Goal: Task Accomplishment & Management: Use online tool/utility

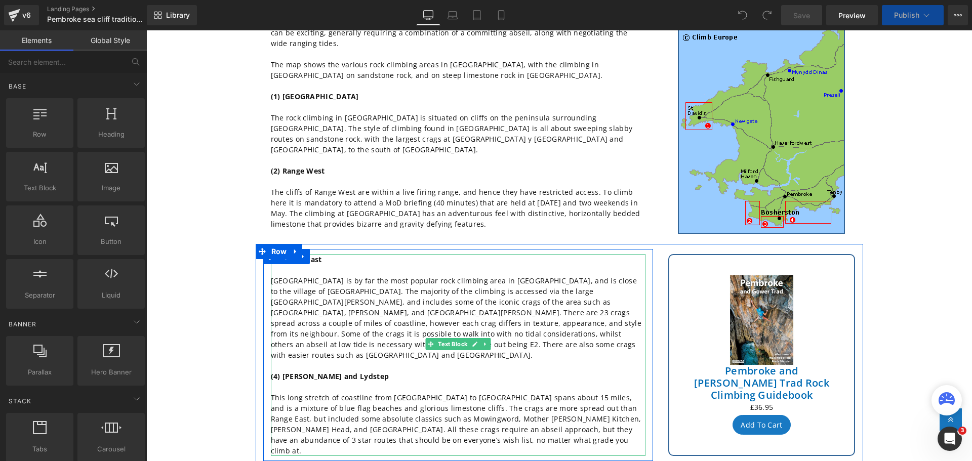
scroll to position [253, 0]
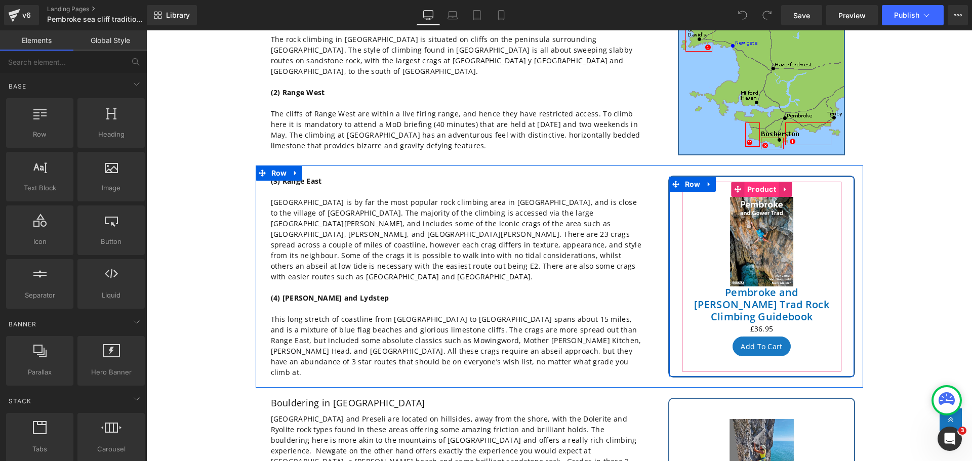
click at [753, 182] on span "Product" at bounding box center [762, 189] width 34 height 15
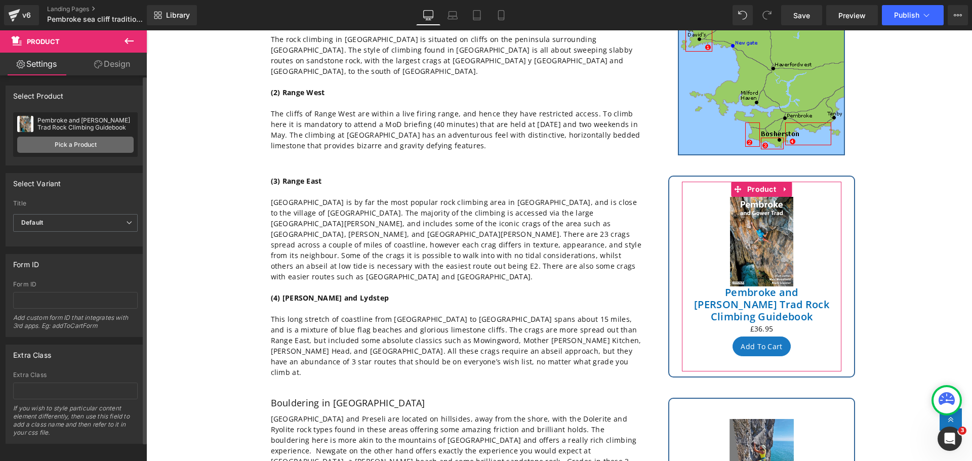
click at [79, 145] on link "Pick a Product" at bounding box center [75, 145] width 116 height 16
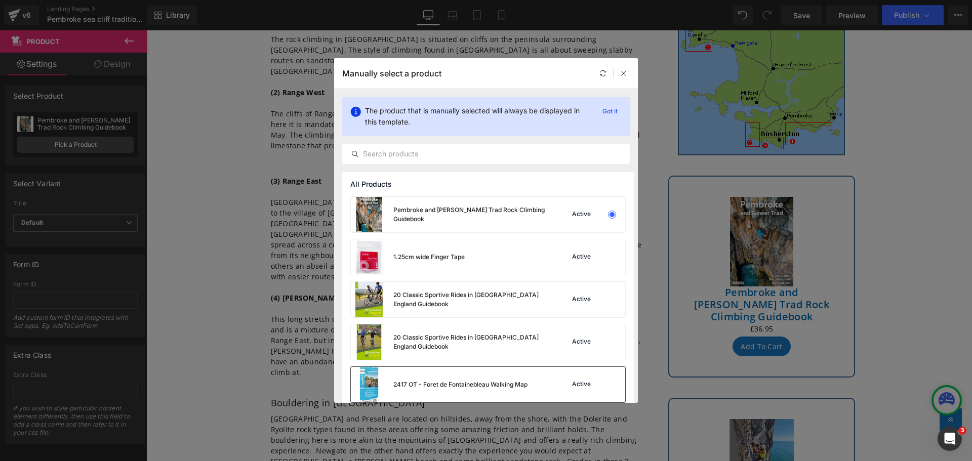
click at [611, 385] on div at bounding box center [612, 385] width 14 height 14
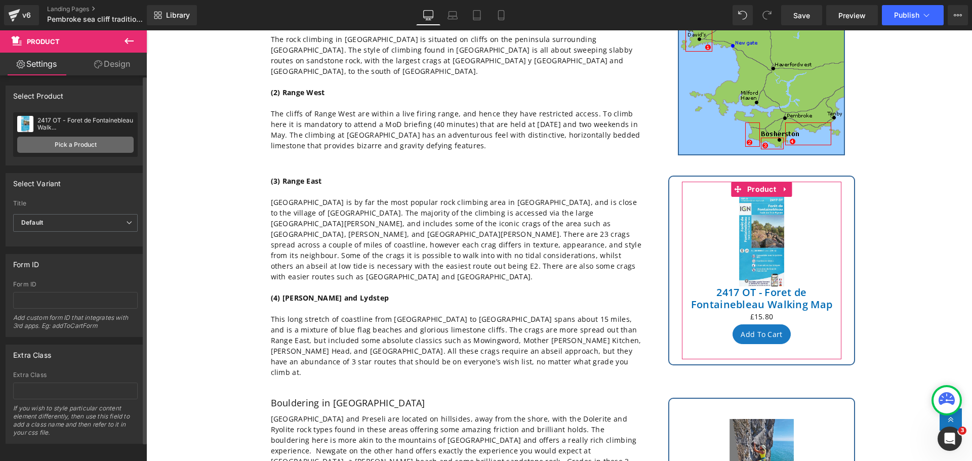
click at [81, 144] on link "Pick a Product" at bounding box center [75, 145] width 116 height 16
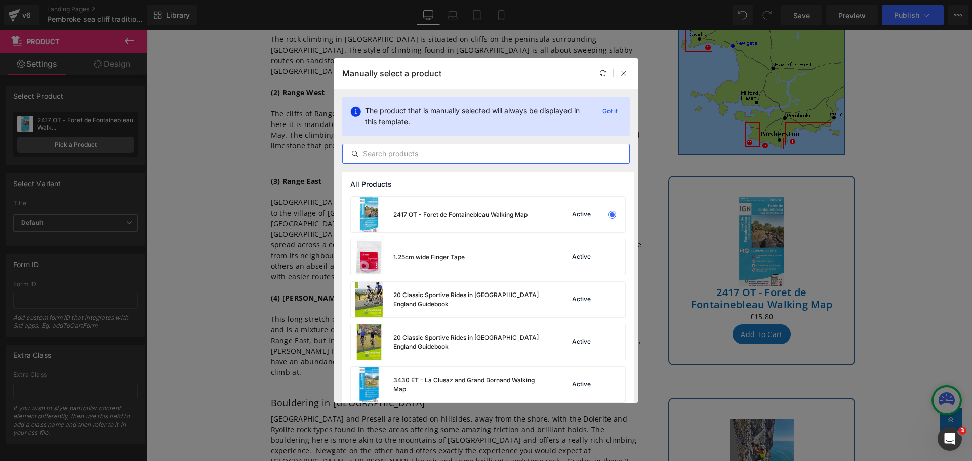
click at [398, 150] on input "text" at bounding box center [486, 154] width 287 height 12
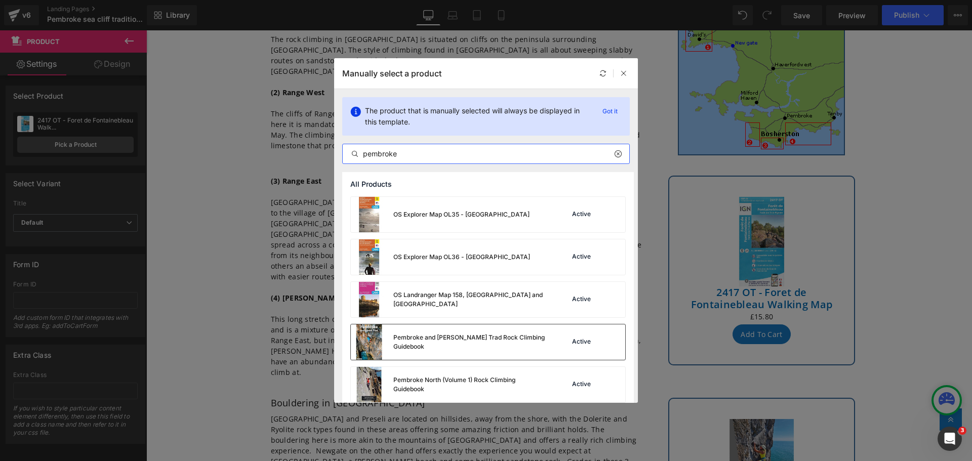
type input "pembroke"
click at [364, 343] on img at bounding box center [369, 342] width 36 height 35
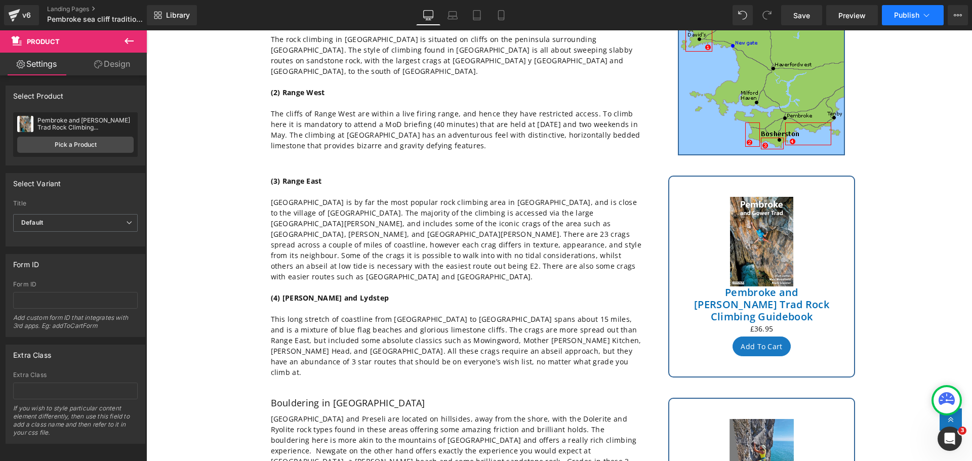
click at [901, 19] on button "Publish" at bounding box center [913, 15] width 62 height 20
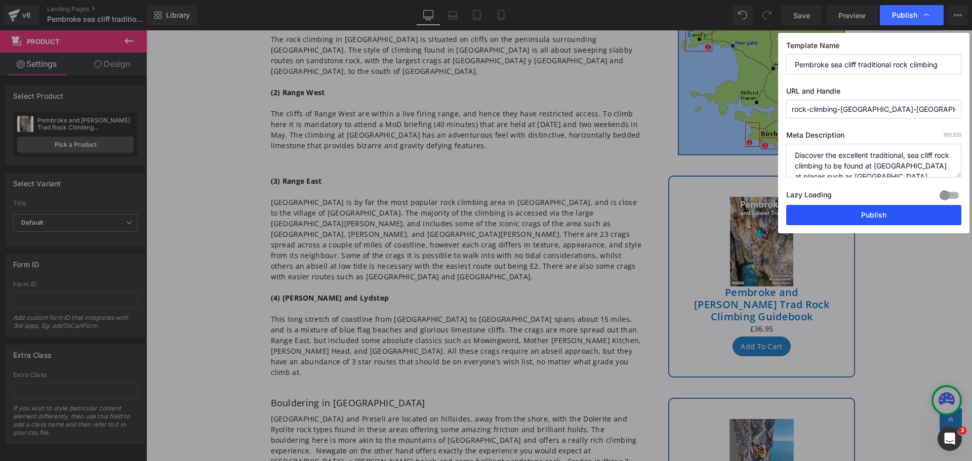
click at [864, 220] on button "Publish" at bounding box center [873, 215] width 175 height 20
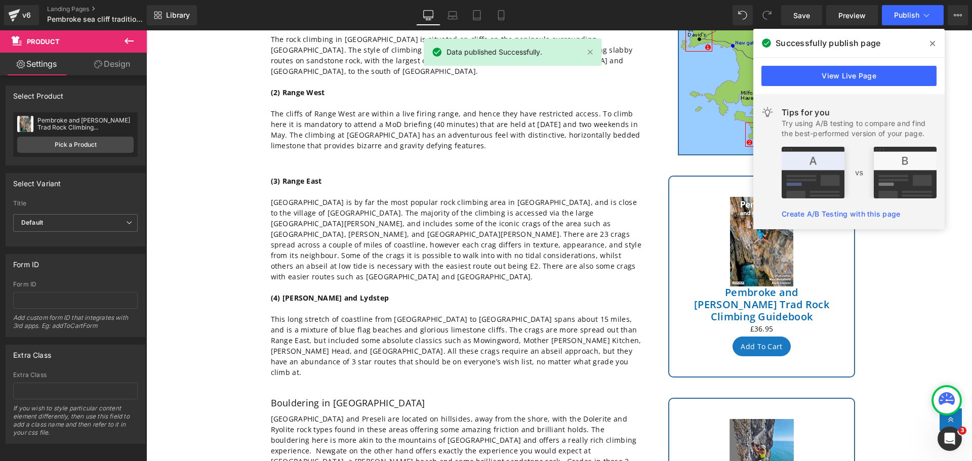
click at [936, 47] on span at bounding box center [933, 43] width 16 height 16
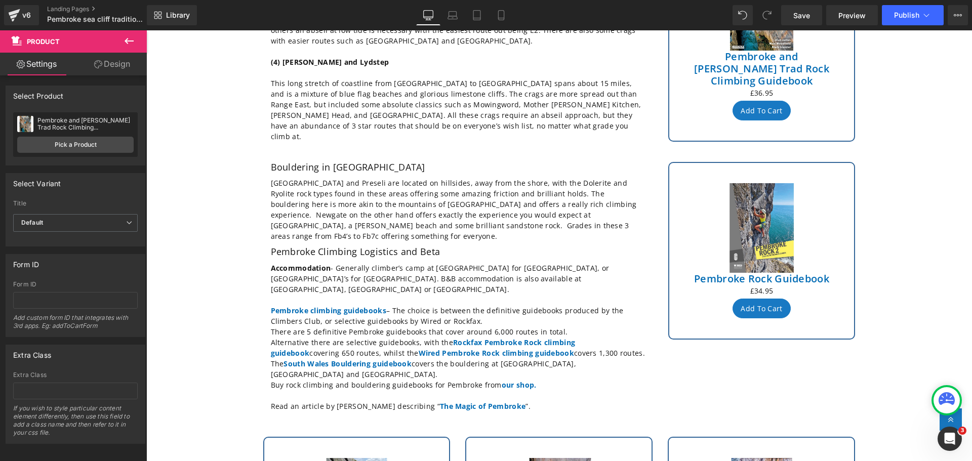
scroll to position [506, 0]
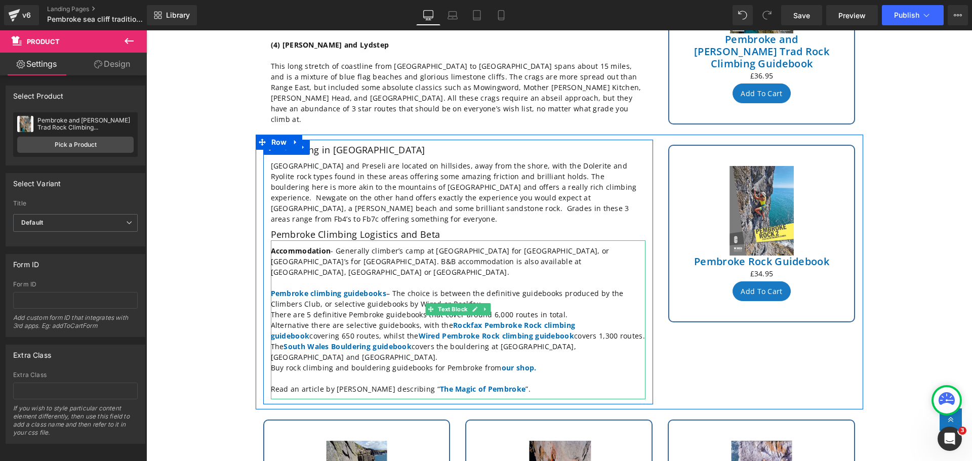
click at [536, 320] on p "Alternative there are selective guidebooks, with the Rockfax Pembroke Rock clim…" at bounding box center [458, 330] width 375 height 21
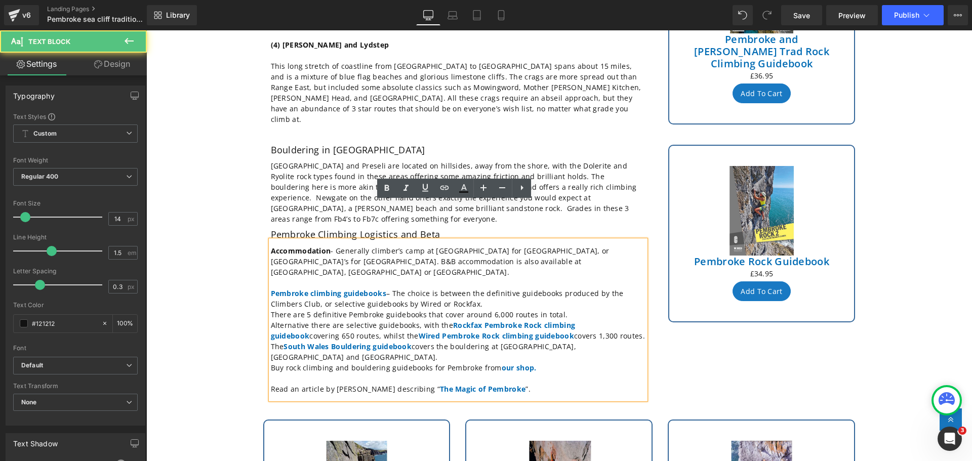
click at [535, 320] on p "Alternative there are selective guidebooks, with the Rockfax Pembroke Rock clim…" at bounding box center [458, 330] width 375 height 21
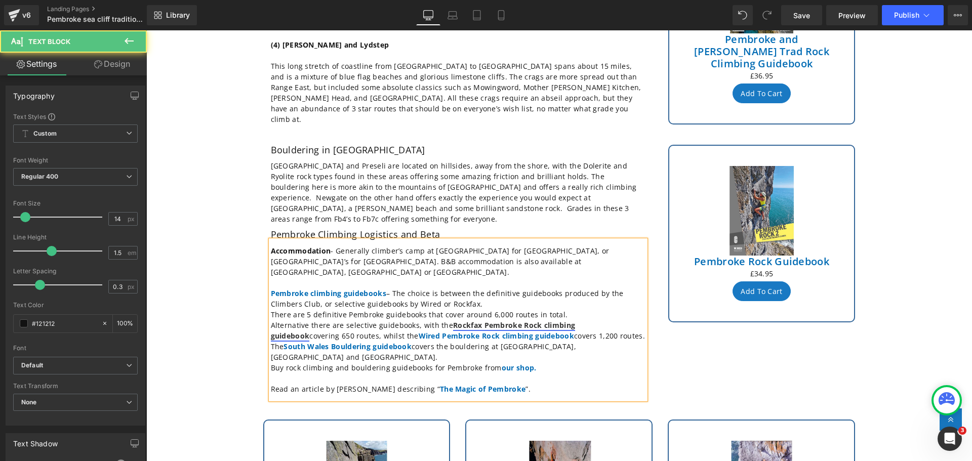
click at [485, 321] on link "Rockfax Pembroke Rock climbing guidebook" at bounding box center [423, 331] width 305 height 20
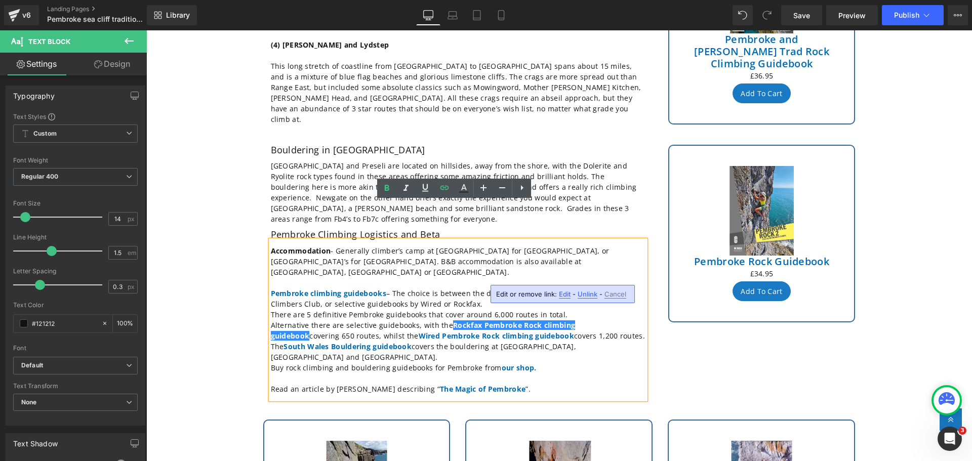
click at [586, 293] on span "Unlink" at bounding box center [588, 294] width 20 height 9
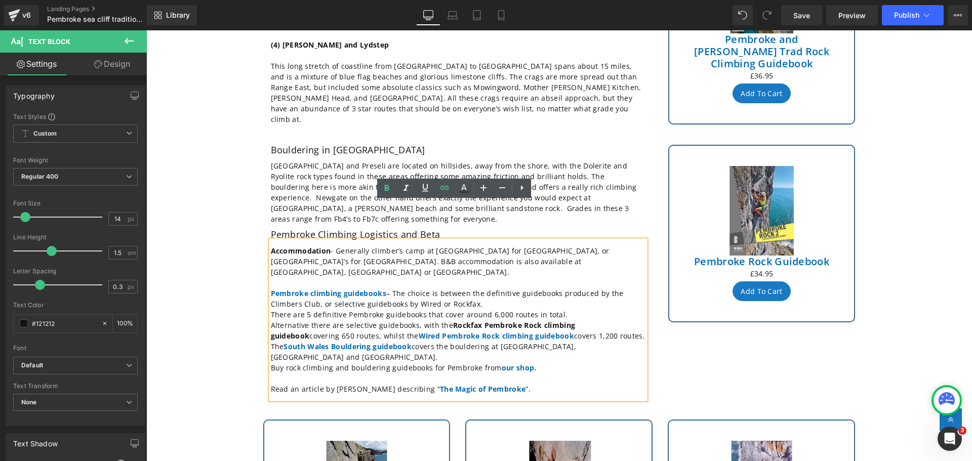
click at [517, 321] on strong "Rockfax Pembroke Rock climbing guidebook" at bounding box center [423, 331] width 305 height 20
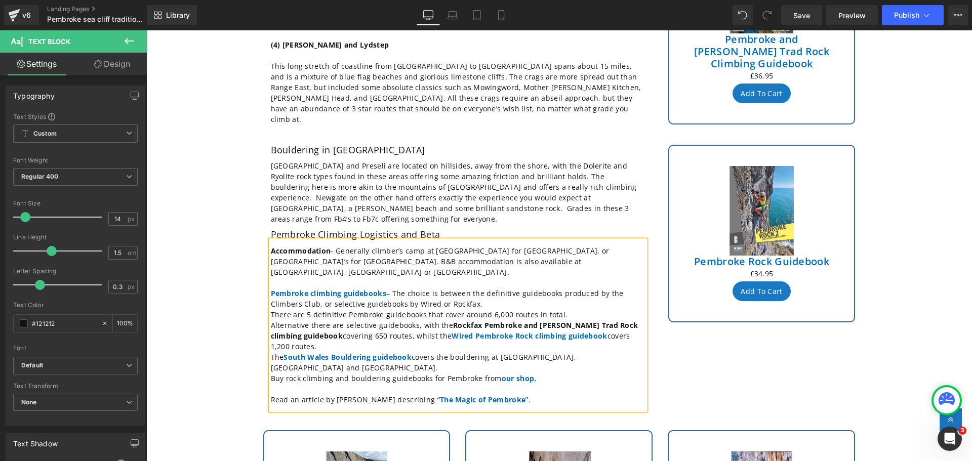
click at [351, 320] on p "Alternative there are selective guidebooks, with the Rockfax Pembroke and [PERS…" at bounding box center [458, 336] width 375 height 32
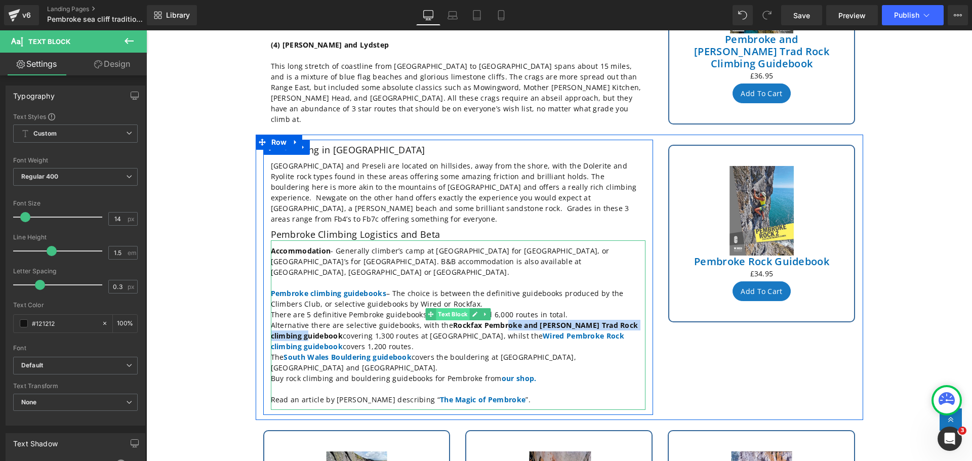
drag, startPoint x: 304, startPoint y: 286, endPoint x: 460, endPoint y: 272, distance: 156.1
click at [460, 272] on div "Accommodation - Generally climber’s camp at [GEOGRAPHIC_DATA] for [GEOGRAPHIC_D…" at bounding box center [458, 326] width 375 height 170
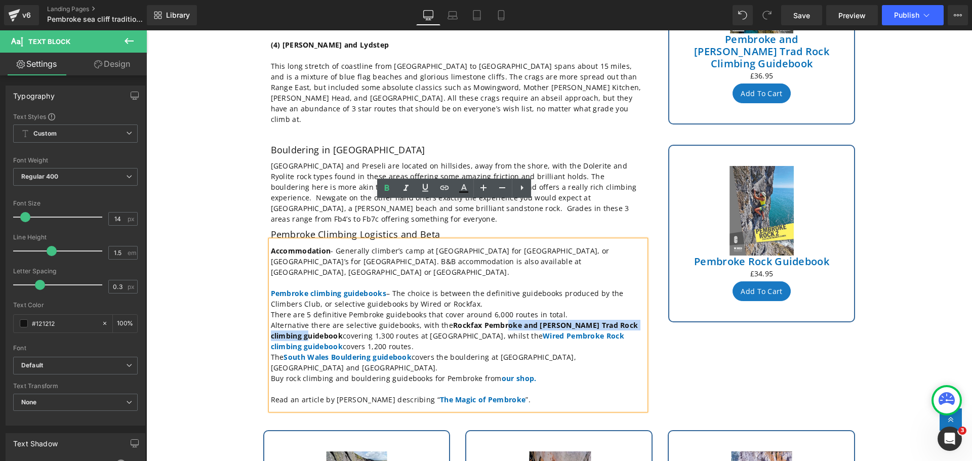
click at [304, 321] on strong "Rockfax Pembroke and [PERSON_NAME] Trad Rock climbing guidebook" at bounding box center [455, 331] width 368 height 20
drag, startPoint x: 304, startPoint y: 287, endPoint x: 450, endPoint y: 274, distance: 146.4
click at [450, 321] on strong "Rockfax Pembroke and [PERSON_NAME] Trad Rock climbing guidebook" at bounding box center [455, 331] width 368 height 20
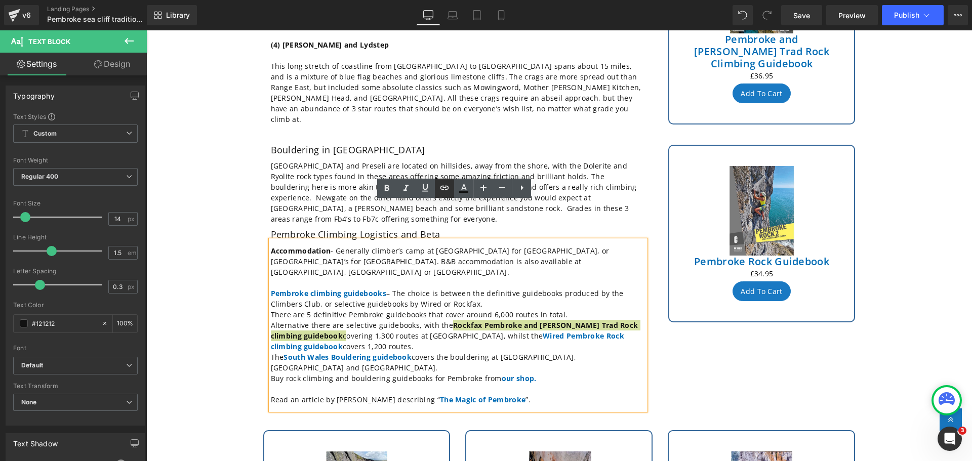
click at [442, 186] on icon at bounding box center [445, 188] width 9 height 4
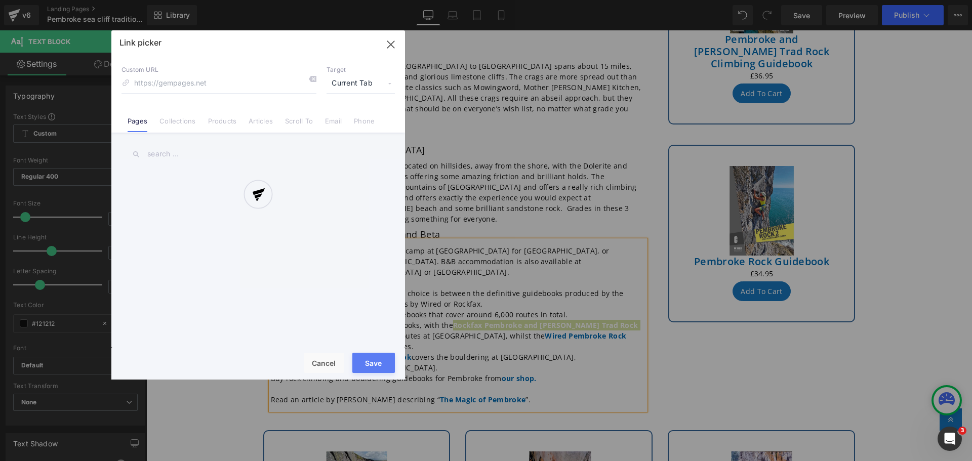
click at [585, 0] on div "Text Color Highlight Color #333333 Edit or remove link: Edit - Unlink - Cancel …" at bounding box center [486, 0] width 972 height 0
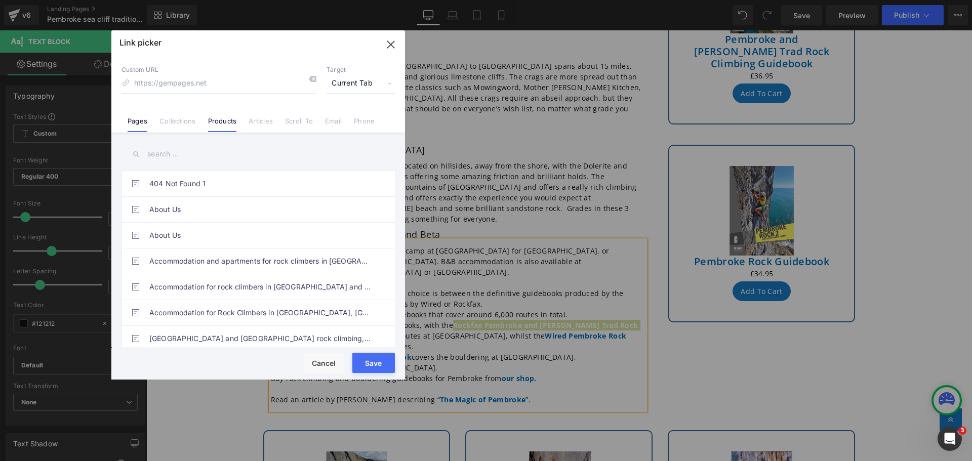
click at [215, 121] on link "Products" at bounding box center [222, 124] width 29 height 15
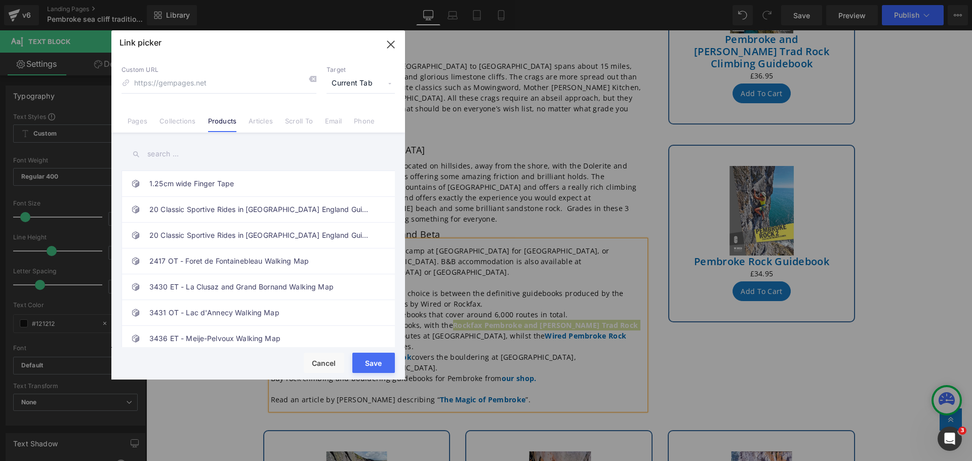
click at [184, 154] on input "text" at bounding box center [258, 154] width 273 height 23
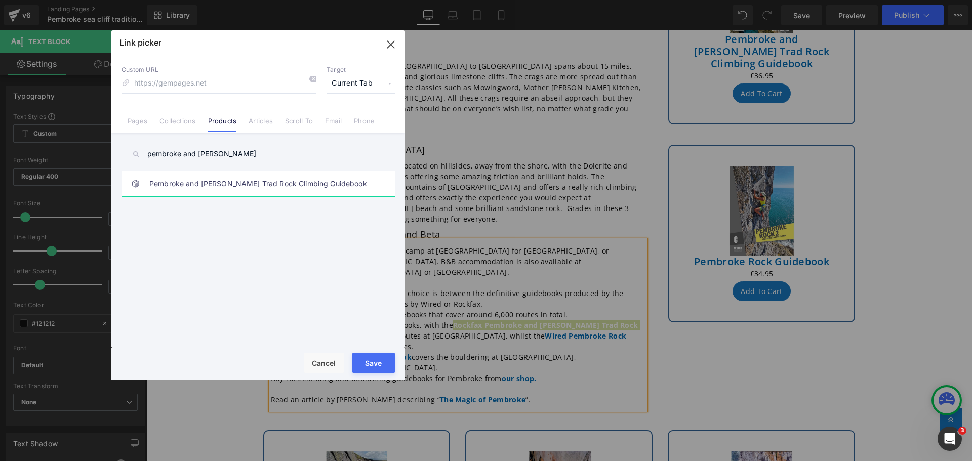
type input "pembroke and [PERSON_NAME]"
click at [192, 185] on link "Pembroke and [PERSON_NAME] Trad Rock Climbing Guidebook" at bounding box center [260, 183] width 223 height 25
type input "/products/pembroke-and-gower-trad-rock-climbing-guidebook"
click at [379, 369] on button "Save" at bounding box center [373, 363] width 43 height 20
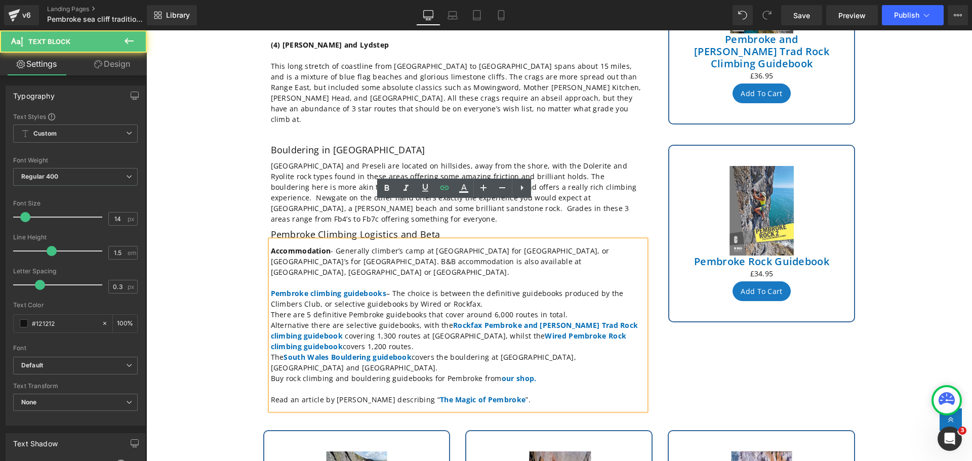
click at [500, 288] on p "Pembroke climbing guidebooks – The choice is between the definitive guidebooks …" at bounding box center [458, 298] width 375 height 21
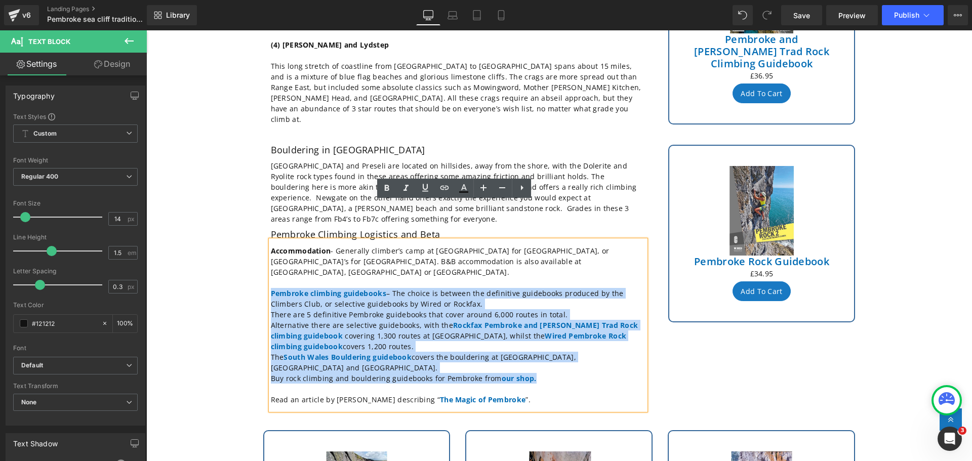
drag, startPoint x: 538, startPoint y: 321, endPoint x: 263, endPoint y: 244, distance: 285.7
click at [263, 244] on div "Bouldering in [GEOGRAPHIC_DATA] Heading [GEOGRAPHIC_DATA] and [GEOGRAPHIC_DATA]…" at bounding box center [458, 277] width 390 height 265
click at [342, 288] on p "Pembroke climbing guidebooks – The choice is between the definitive guidebooks …" at bounding box center [458, 298] width 375 height 21
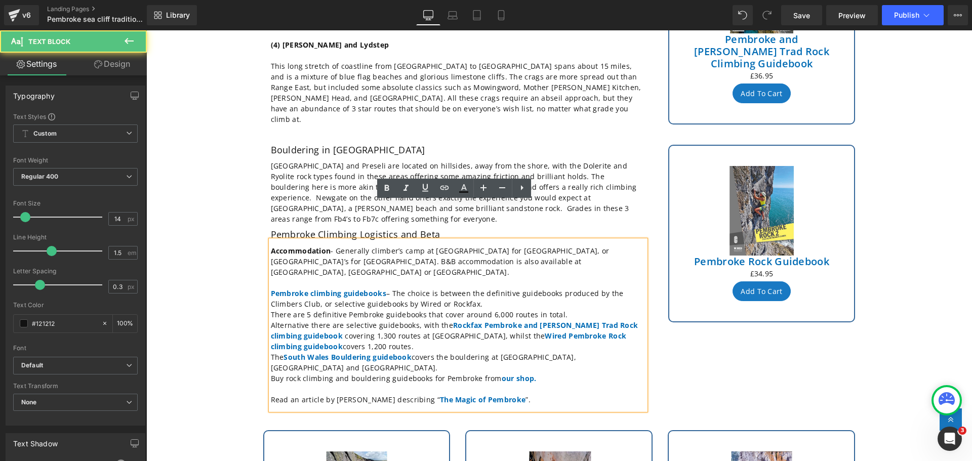
click at [334, 320] on p "Alternative there are selective guidebooks, with the Rockfax Pembroke and [PERS…" at bounding box center [458, 336] width 375 height 32
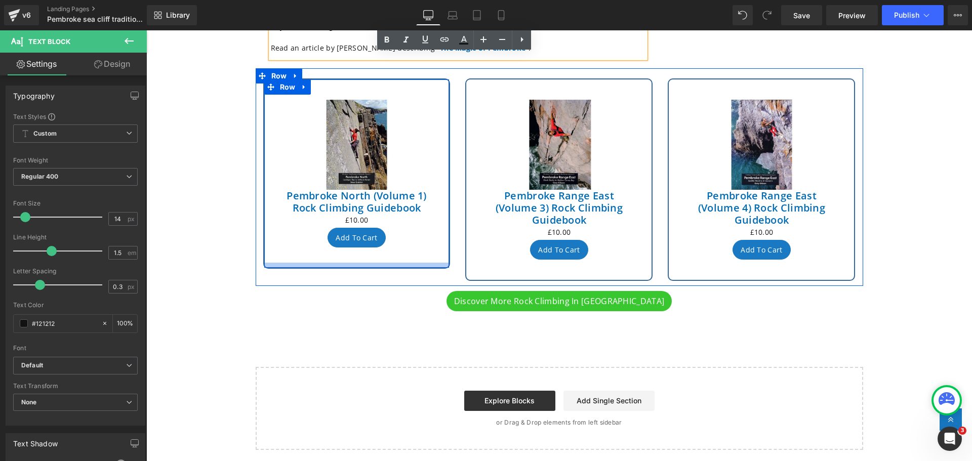
scroll to position [911, 0]
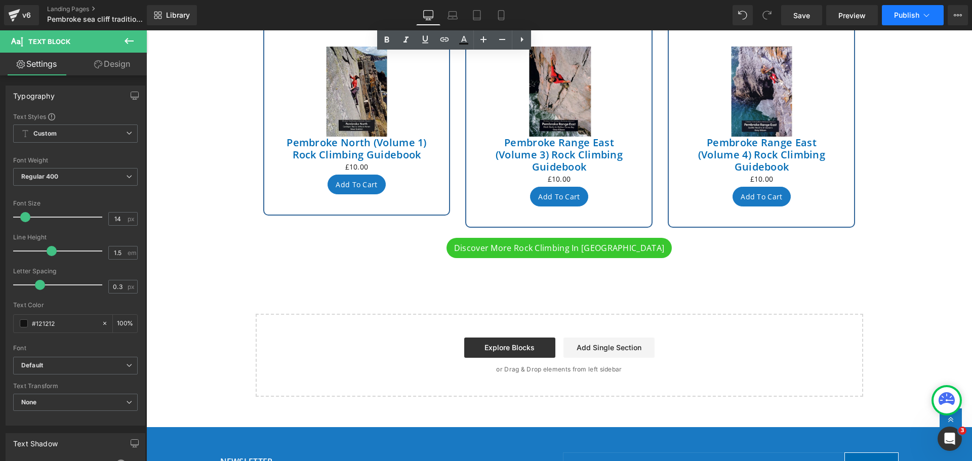
click at [906, 12] on span "Publish" at bounding box center [906, 15] width 25 height 8
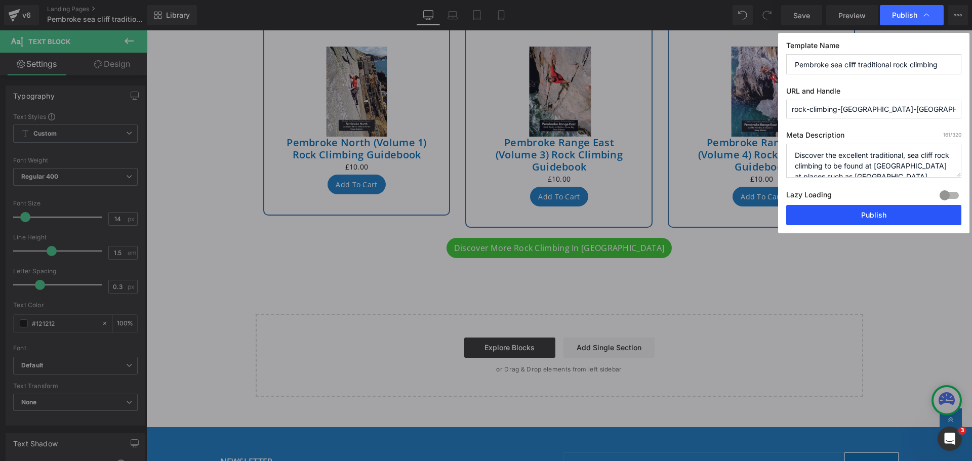
click at [829, 212] on button "Publish" at bounding box center [873, 215] width 175 height 20
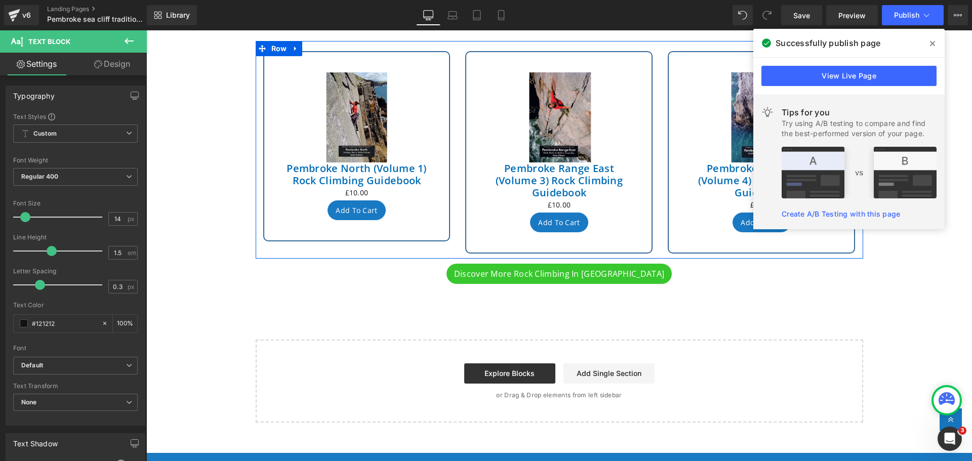
scroll to position [861, 0]
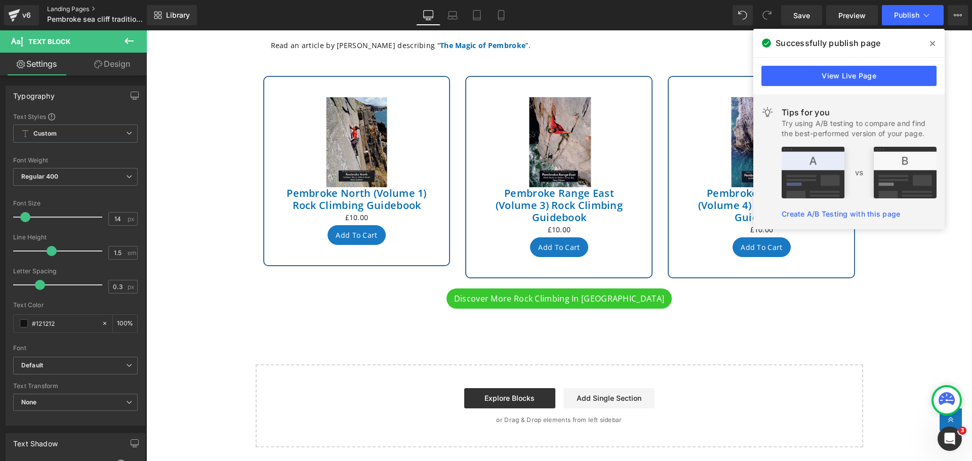
click at [76, 9] on link "Landing Pages" at bounding box center [105, 9] width 116 height 8
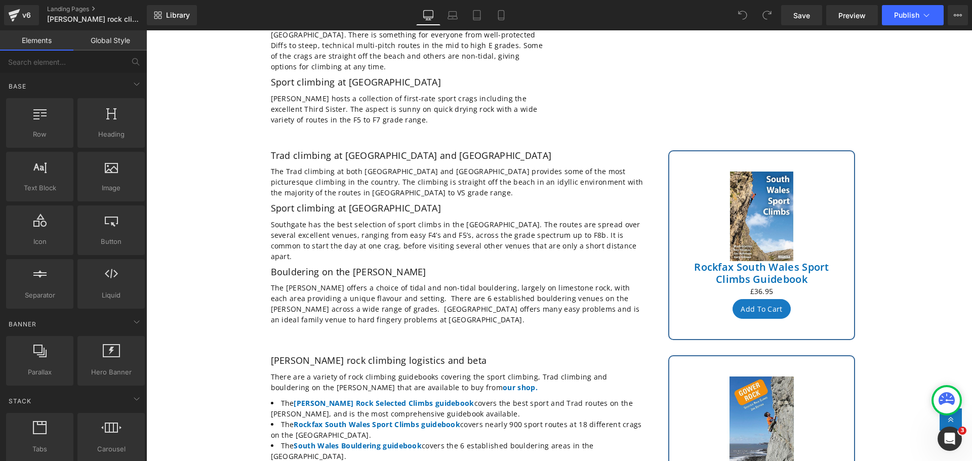
scroll to position [405, 0]
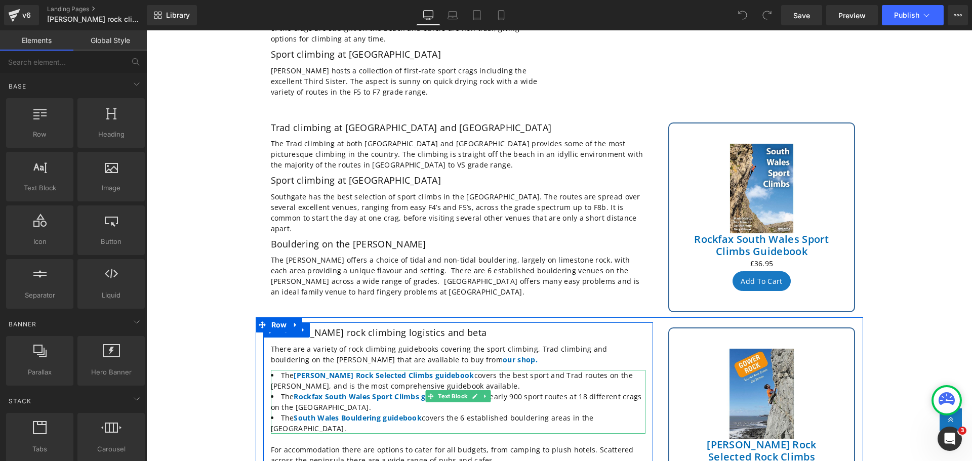
click at [435, 370] on li "The Gower Rock Selected Climbs guidebook covers the best sport and Trad routes …" at bounding box center [458, 380] width 375 height 21
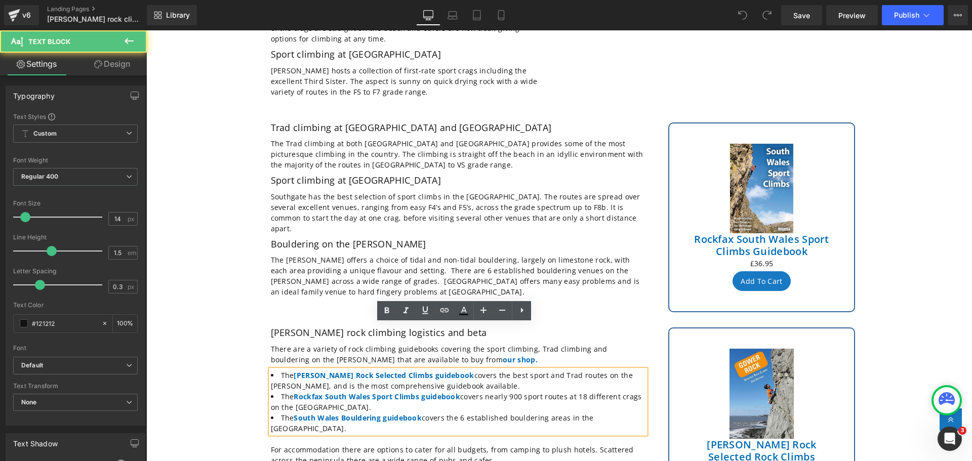
click at [434, 370] on li "The Gower Rock Selected Climbs guidebook covers the best sport and Trad routes …" at bounding box center [458, 380] width 375 height 21
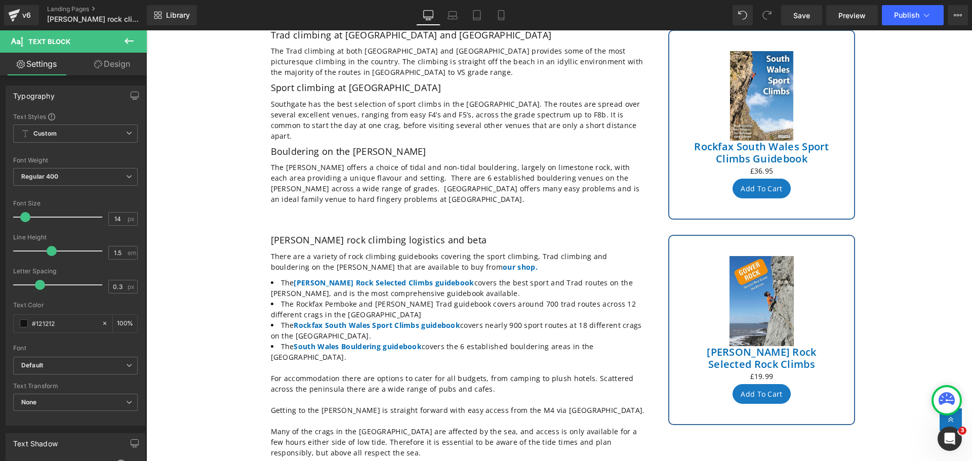
scroll to position [506, 0]
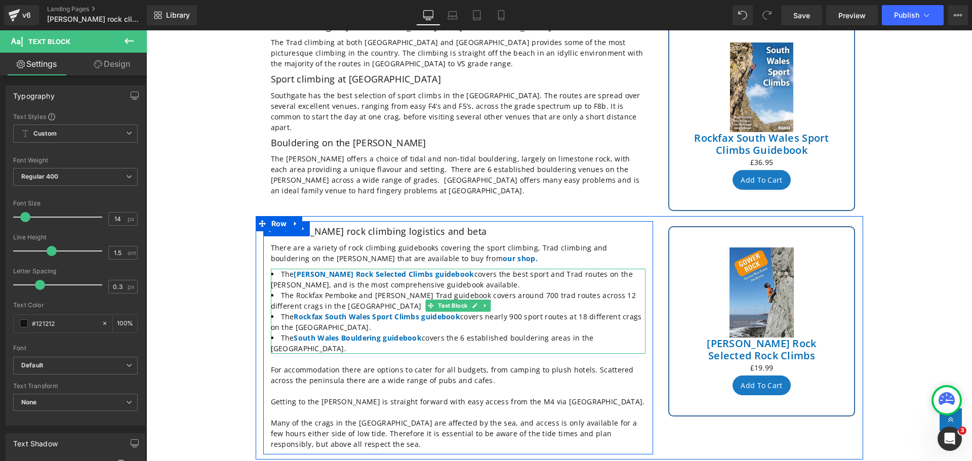
click at [451, 290] on li "The Rockfax Pemboke and Gower Trad guidebook covers around 700 trad routes acro…" at bounding box center [458, 300] width 375 height 21
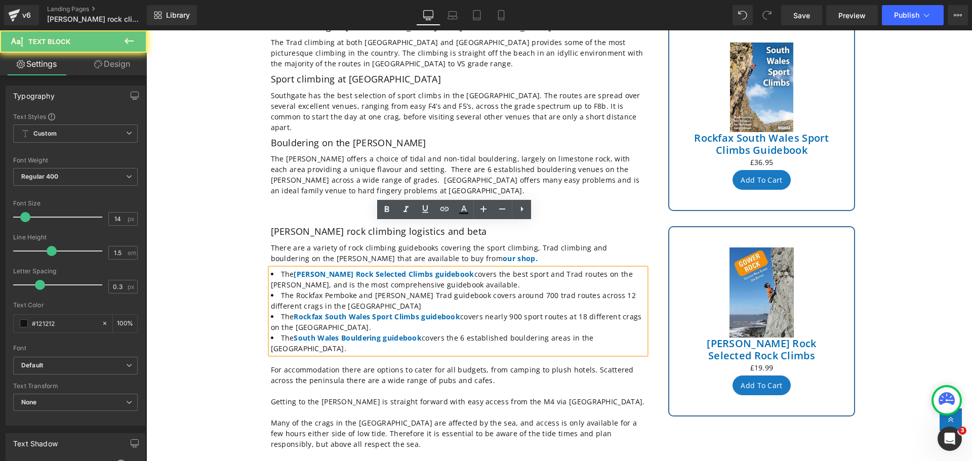
click at [448, 290] on li "The Rockfax Pemboke and Gower Trad guidebook covers around 700 trad routes acro…" at bounding box center [458, 300] width 375 height 21
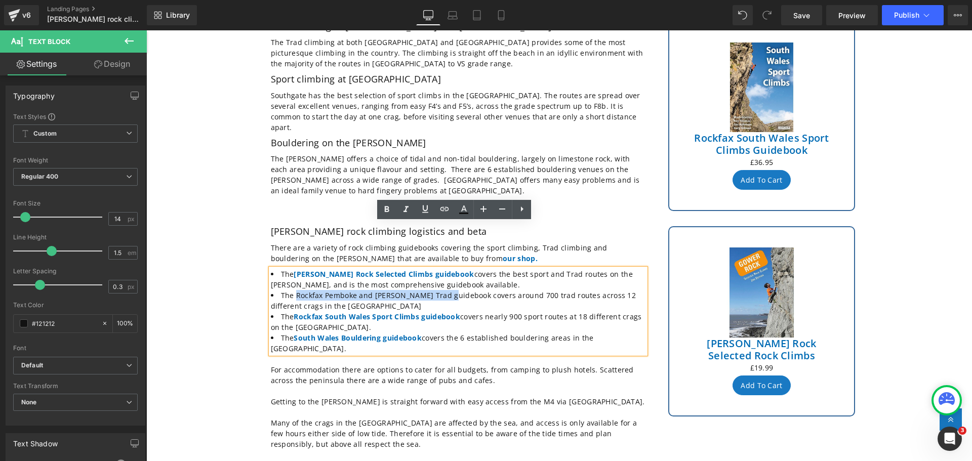
drag, startPoint x: 448, startPoint y: 250, endPoint x: 293, endPoint y: 247, distance: 155.0
click at [293, 290] on li "The Rockfax Pemboke and Gower Trad guidebook covers around 700 trad routes acro…" at bounding box center [458, 300] width 375 height 21
click at [385, 212] on icon at bounding box center [387, 210] width 5 height 6
click at [443, 209] on icon at bounding box center [445, 209] width 12 height 12
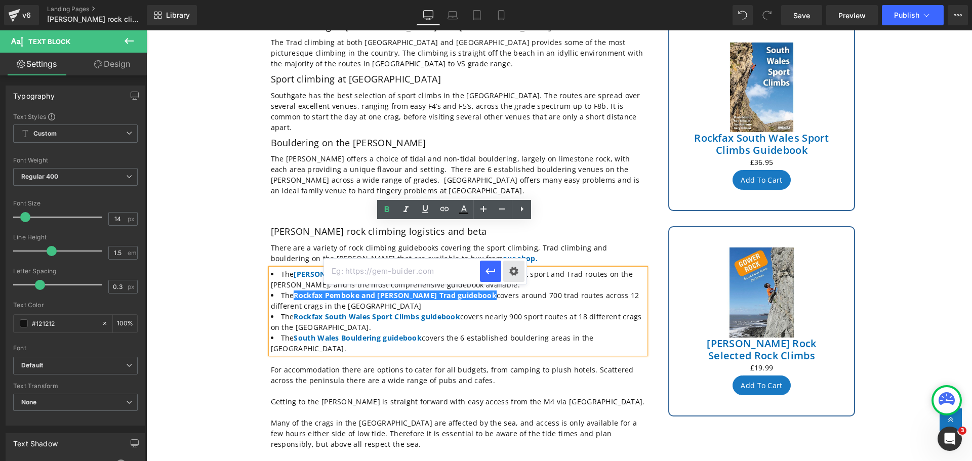
click at [513, 0] on div "Text Color Highlight Color #333333 Edit or remove link: Edit - Unlink - Cancel" at bounding box center [486, 0] width 972 height 0
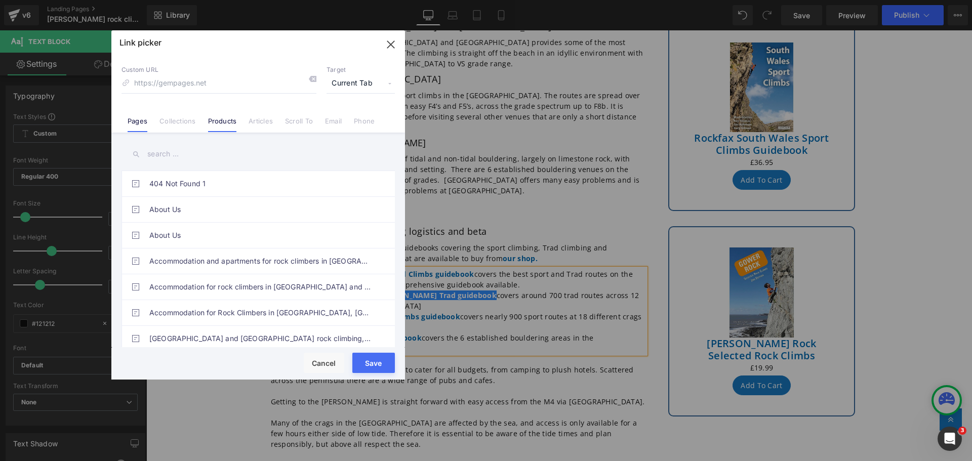
click at [219, 123] on link "Products" at bounding box center [222, 124] width 29 height 15
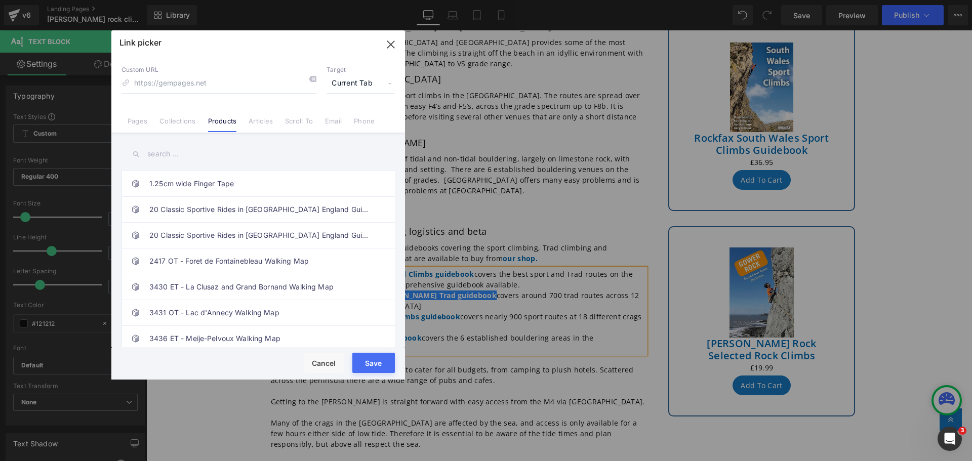
click at [175, 150] on input "text" at bounding box center [258, 154] width 273 height 23
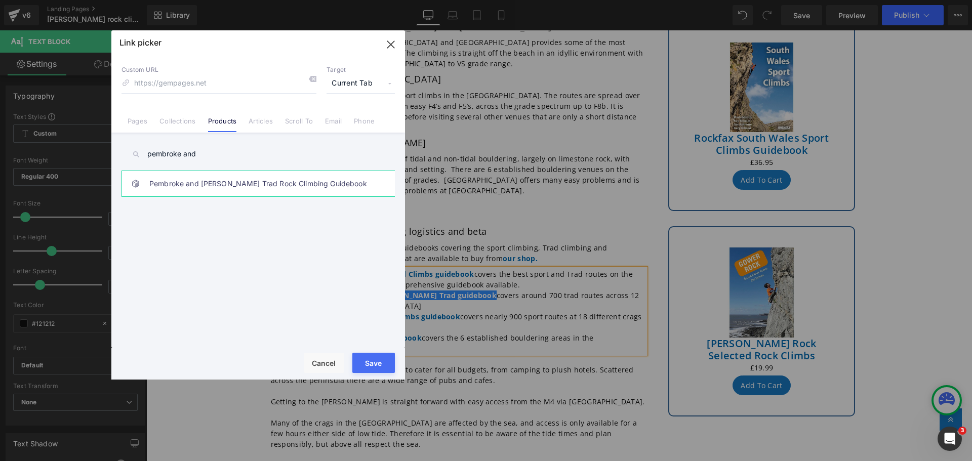
type input "pembroke and"
click at [196, 184] on link "Pembroke and [PERSON_NAME] Trad Rock Climbing Guidebook" at bounding box center [260, 183] width 223 height 25
type input "/products/pembroke-and-gower-trad-rock-climbing-guidebook"
click at [372, 366] on button "Save" at bounding box center [373, 363] width 43 height 20
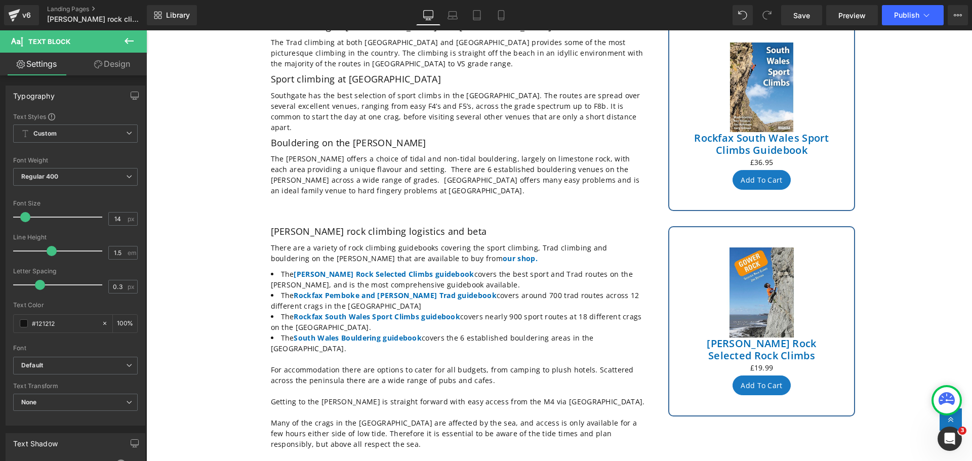
click at [214, 134] on div "Rock climbing and sport climbing in the Gower Heading The sea cliff climbing in…" at bounding box center [559, 152] width 826 height 1013
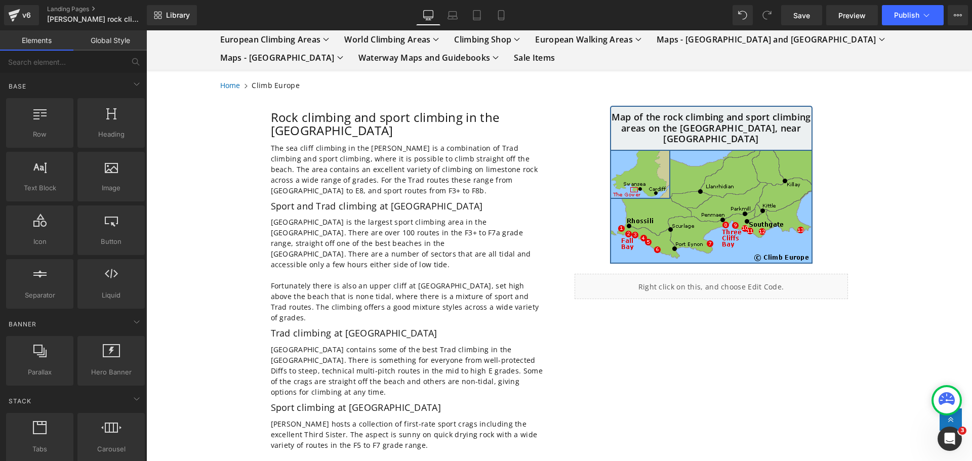
scroll to position [51, 0]
click at [924, 13] on icon at bounding box center [927, 15] width 10 height 10
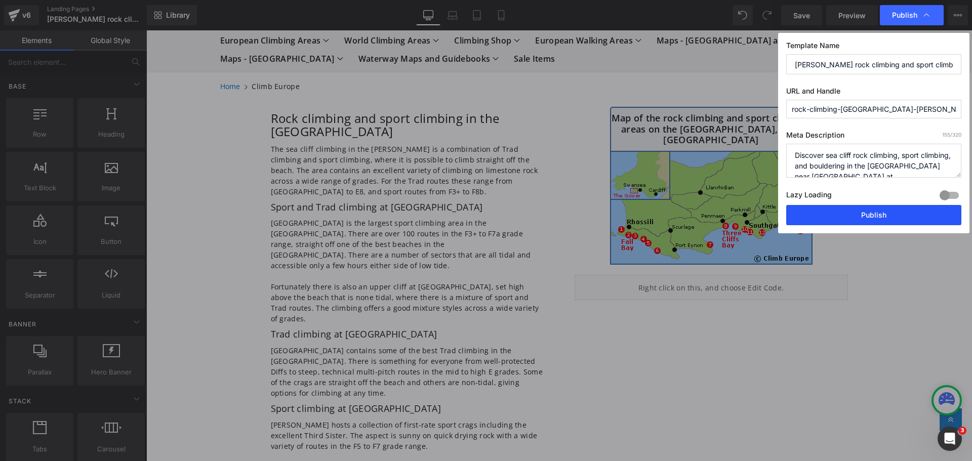
click at [841, 210] on button "Publish" at bounding box center [873, 215] width 175 height 20
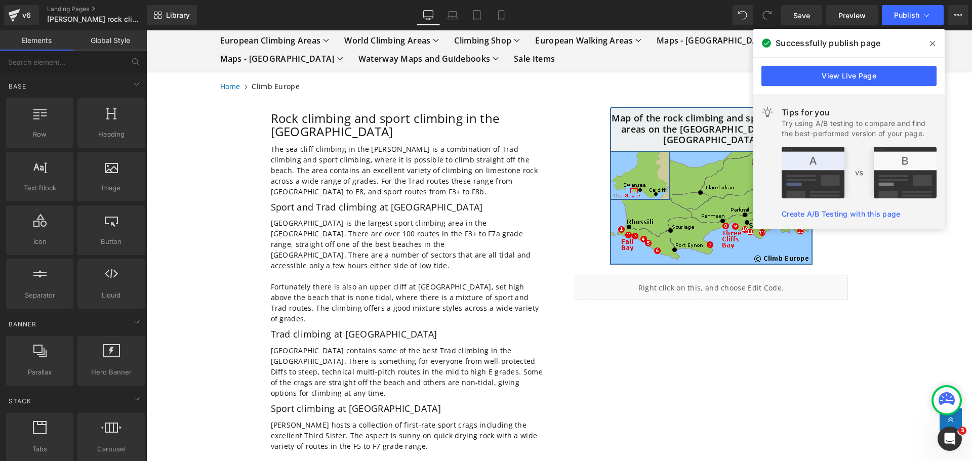
click at [932, 42] on icon at bounding box center [932, 43] width 5 height 8
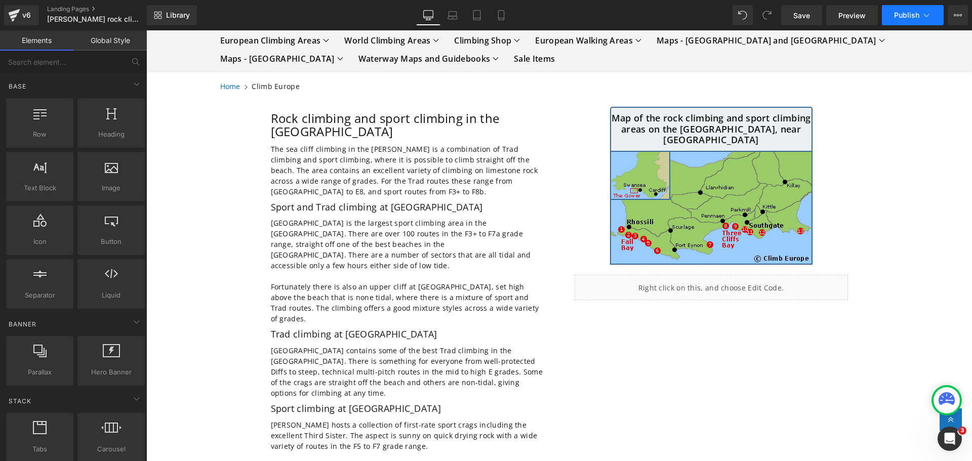
click at [927, 17] on icon at bounding box center [927, 15] width 10 height 10
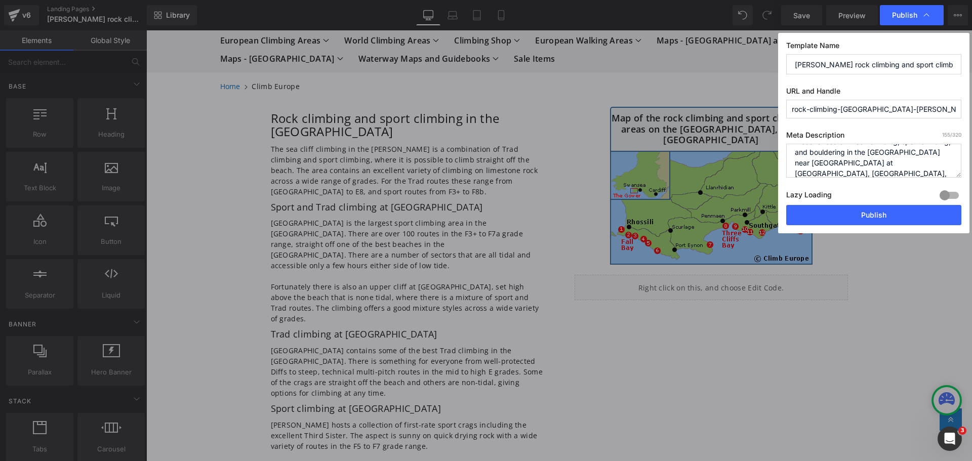
scroll to position [21, 0]
click at [928, 19] on icon at bounding box center [927, 15] width 10 height 10
